Goal: Task Accomplishment & Management: Use online tool/utility

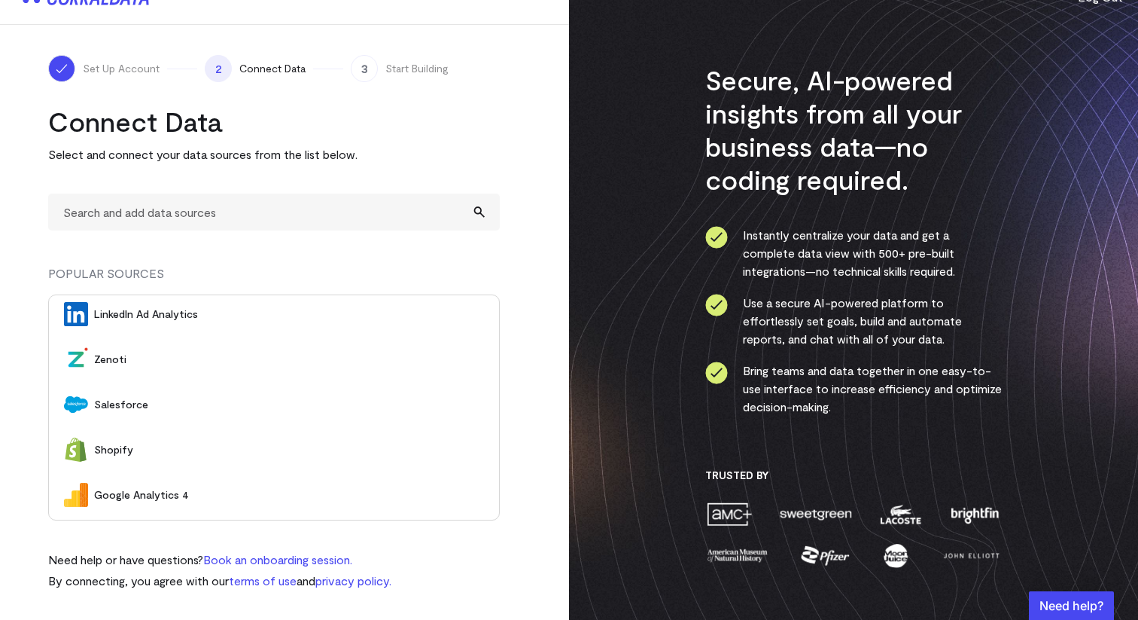
scroll to position [182, 0]
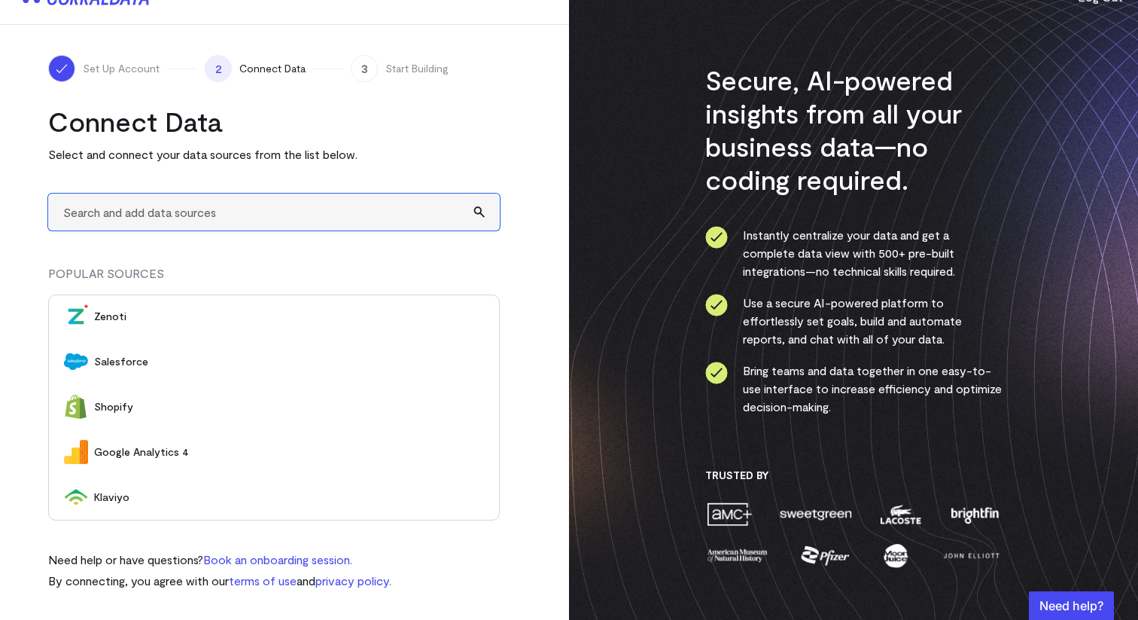
click at [343, 214] on input "text" at bounding box center [274, 211] width 452 height 37
type input "A"
type input "c"
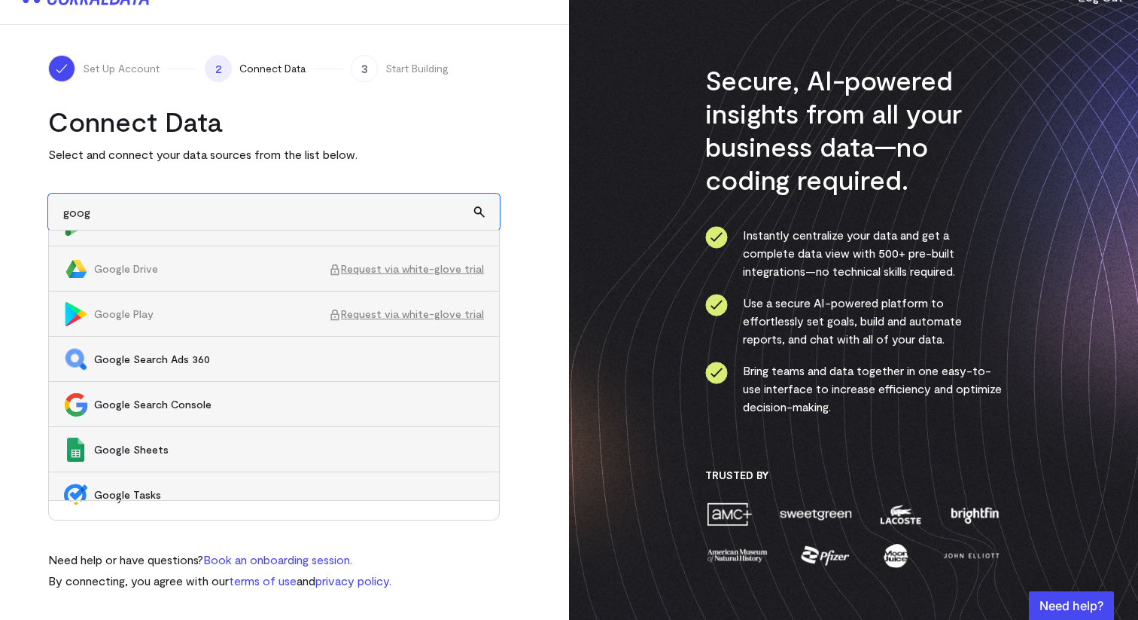
scroll to position [679, 0]
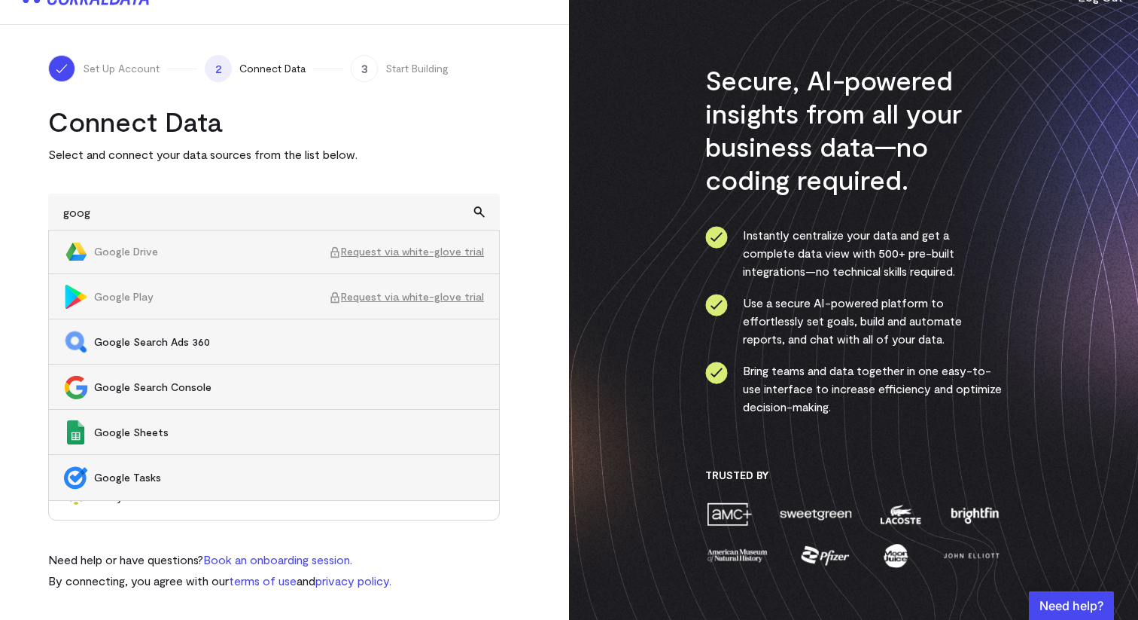
click at [202, 437] on span "Google Sheets" at bounding box center [289, 432] width 390 height 15
type input "Google Sheets"
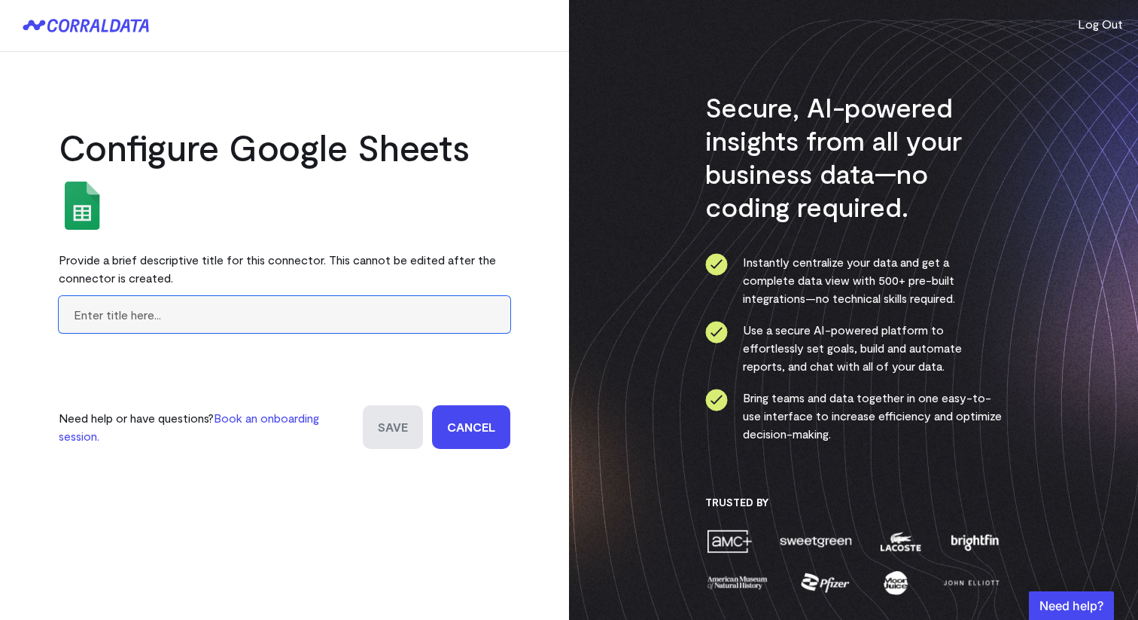
click at [251, 314] on input "text" at bounding box center [285, 314] width 452 height 37
type input "googlesheets"
click at [401, 416] on input "Save" at bounding box center [393, 427] width 60 height 44
click at [388, 423] on input "Save" at bounding box center [393, 427] width 60 height 44
